Goal: Find specific page/section: Find specific page/section

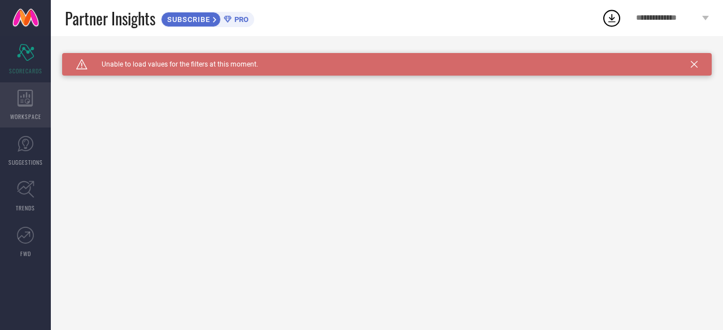
click at [25, 108] on div "WORKSPACE" at bounding box center [25, 104] width 51 height 45
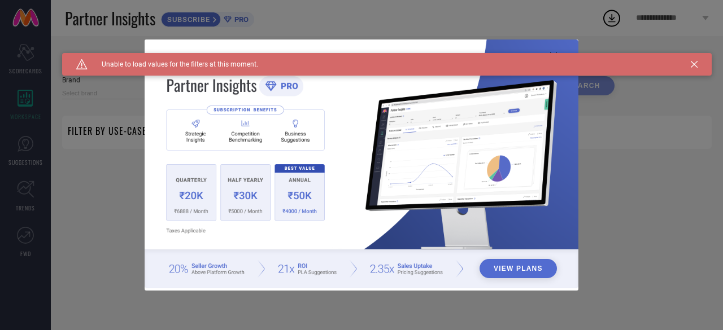
type input "1 STOP FASHION"
type input "All"
click at [32, 198] on div "View Plans" at bounding box center [361, 165] width 723 height 330
